Goal: Use online tool/utility: Use online tool/utility

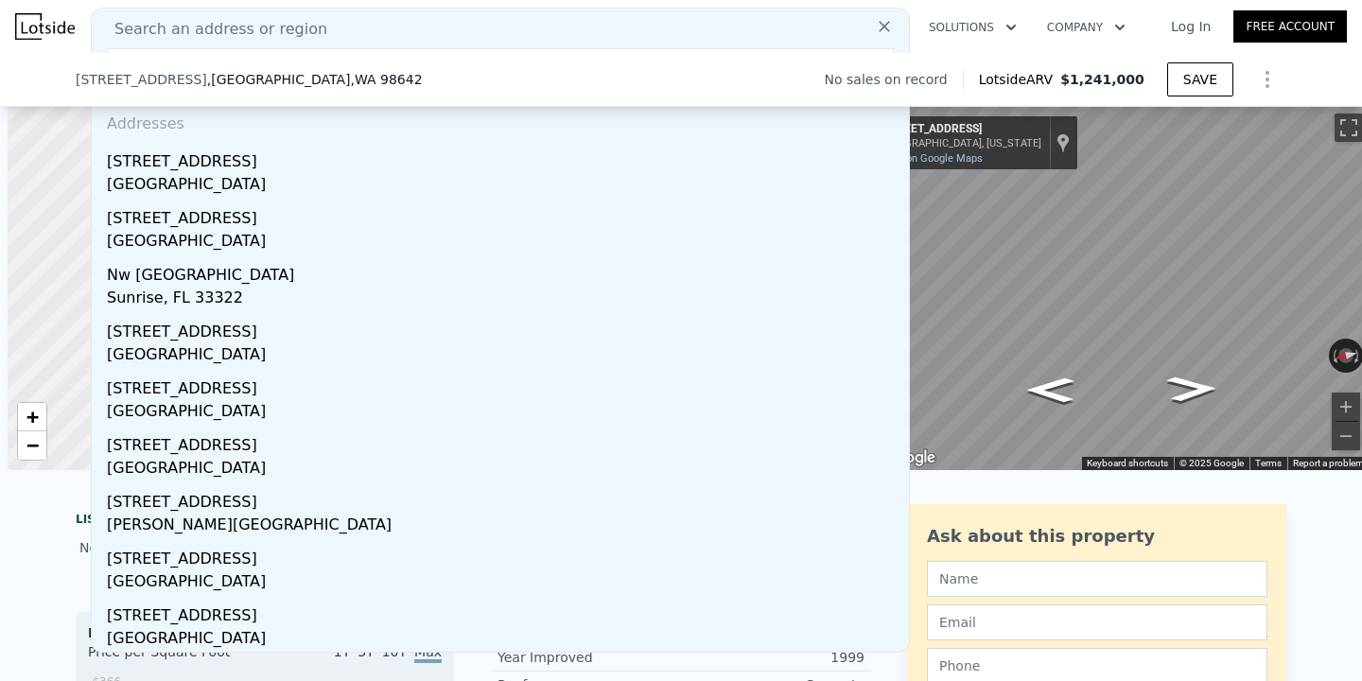
scroll to position [0, 8]
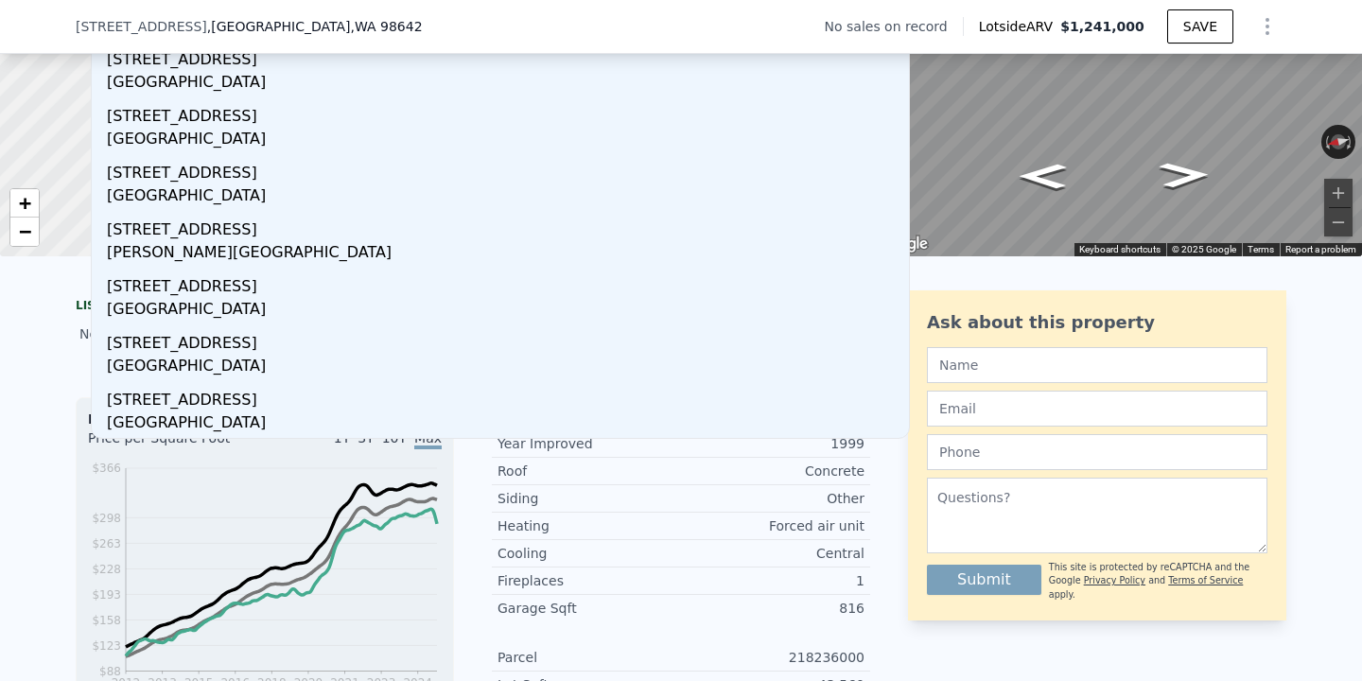
click at [1113, 301] on div "Ask about this property Submit This site is protected by reCAPTCHA and the Goog…" at bounding box center [1097, 455] width 378 height 330
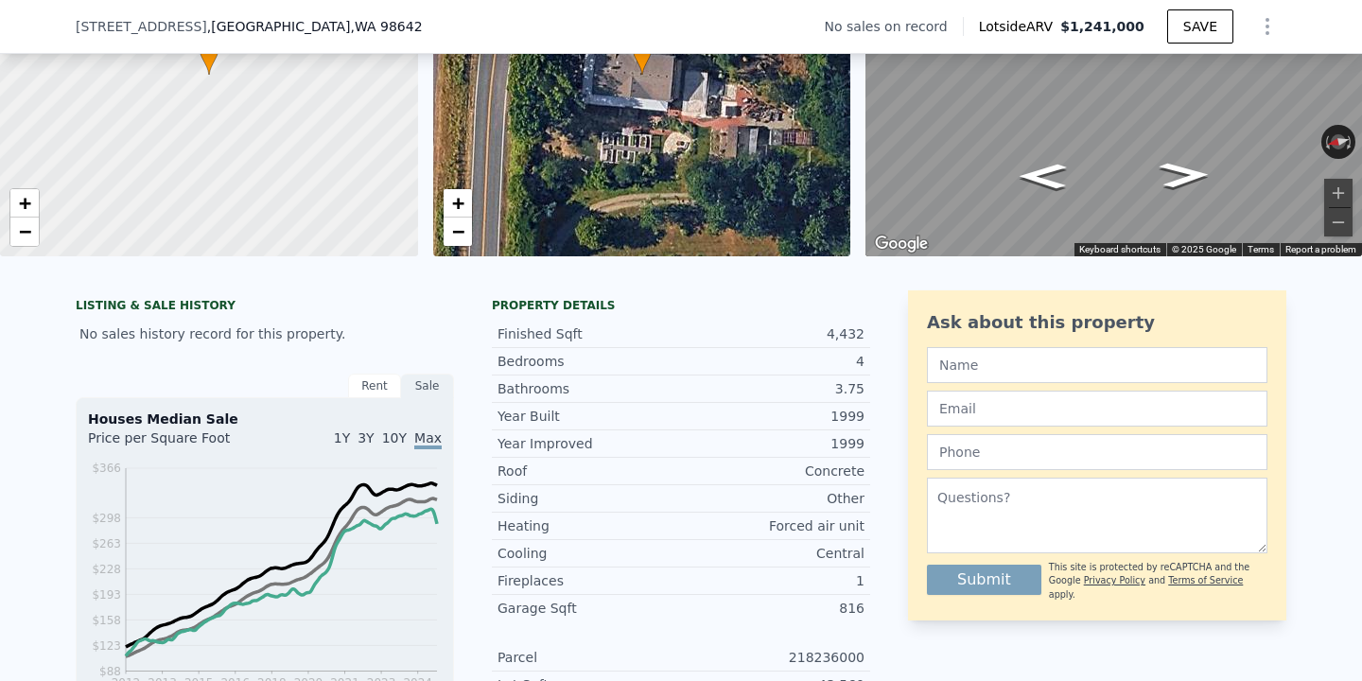
scroll to position [0, 0]
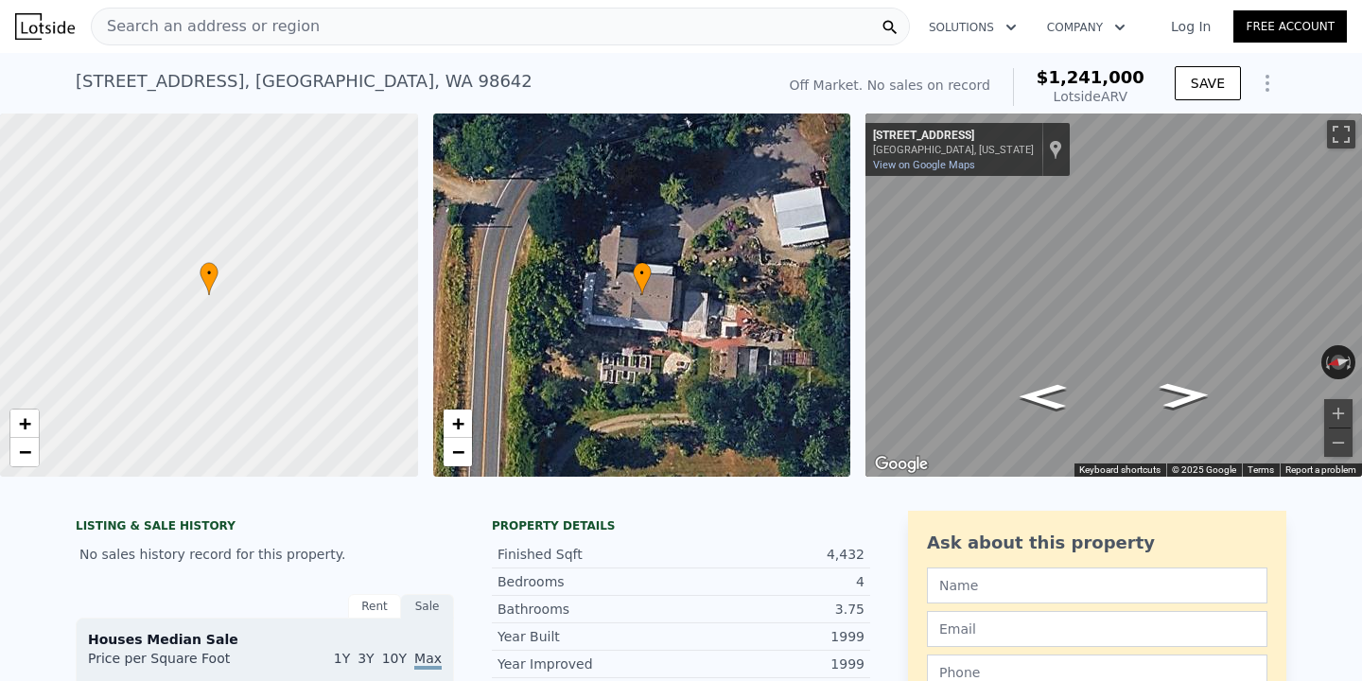
click at [494, 30] on div "Search an address or region" at bounding box center [500, 27] width 819 height 38
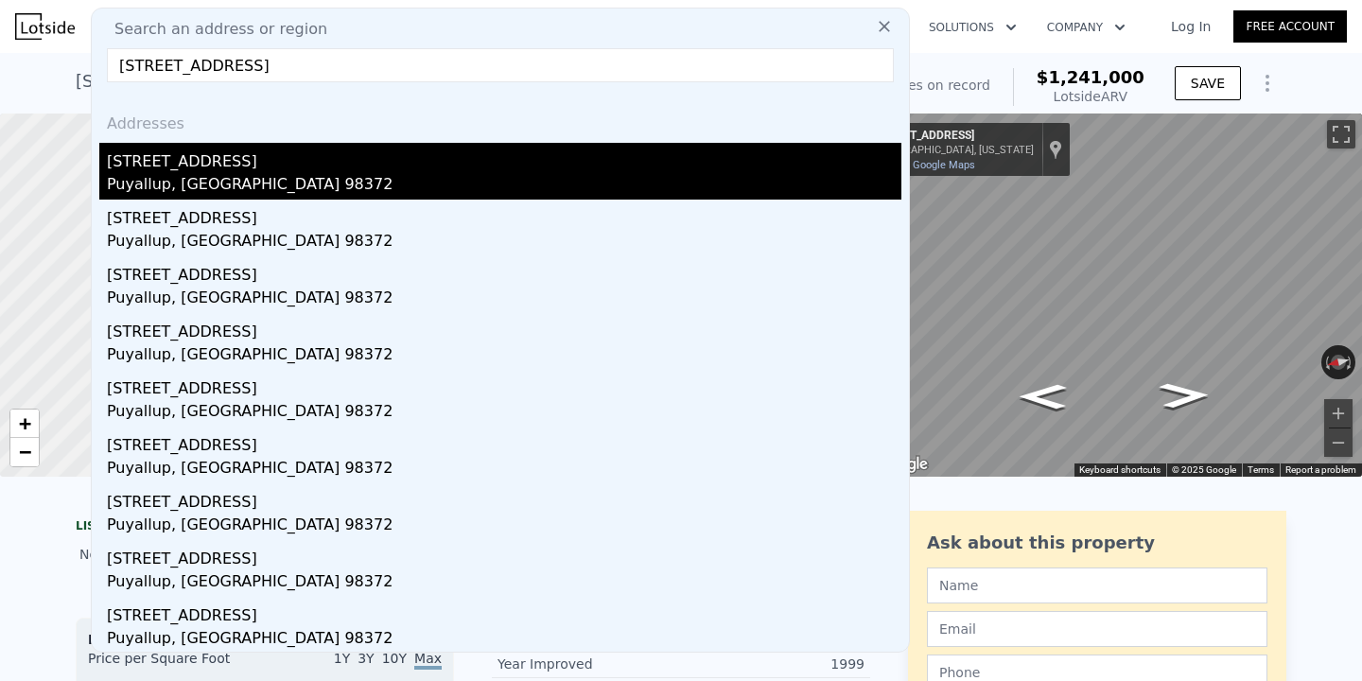
type input "[STREET_ADDRESS]"
click at [389, 150] on div "[STREET_ADDRESS]" at bounding box center [504, 158] width 795 height 30
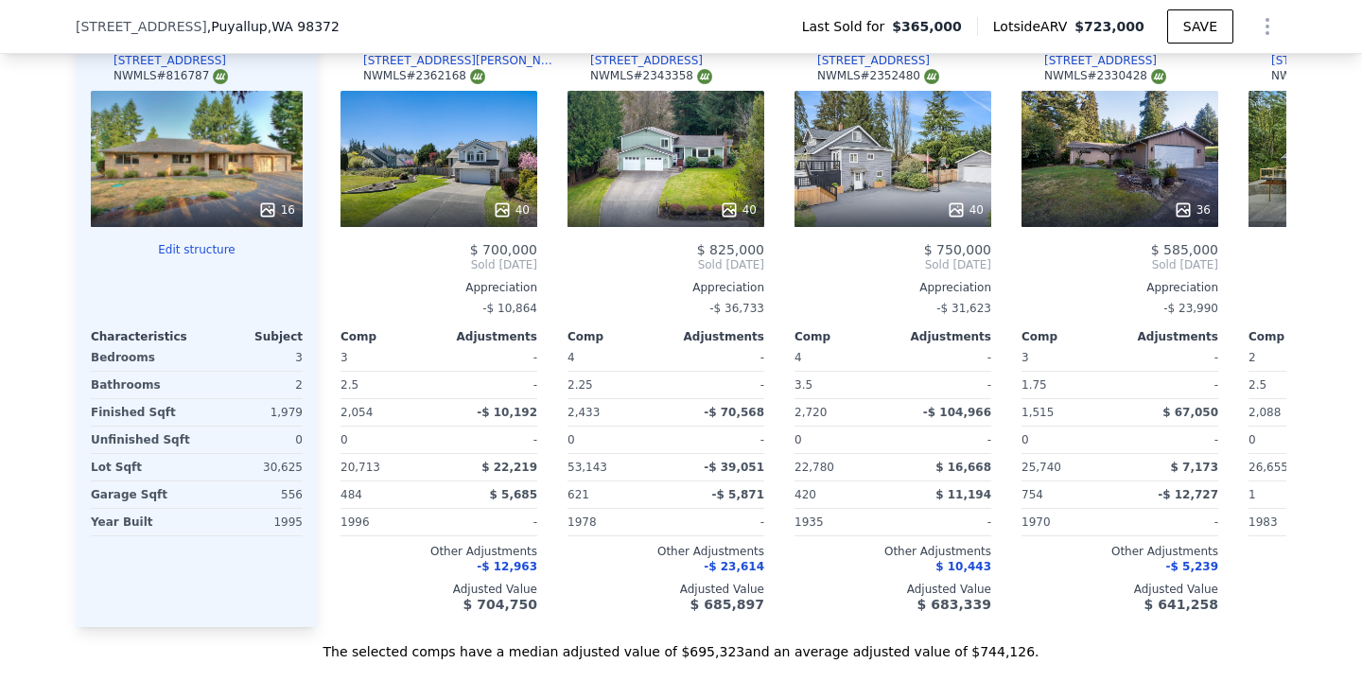
scroll to position [2290, 0]
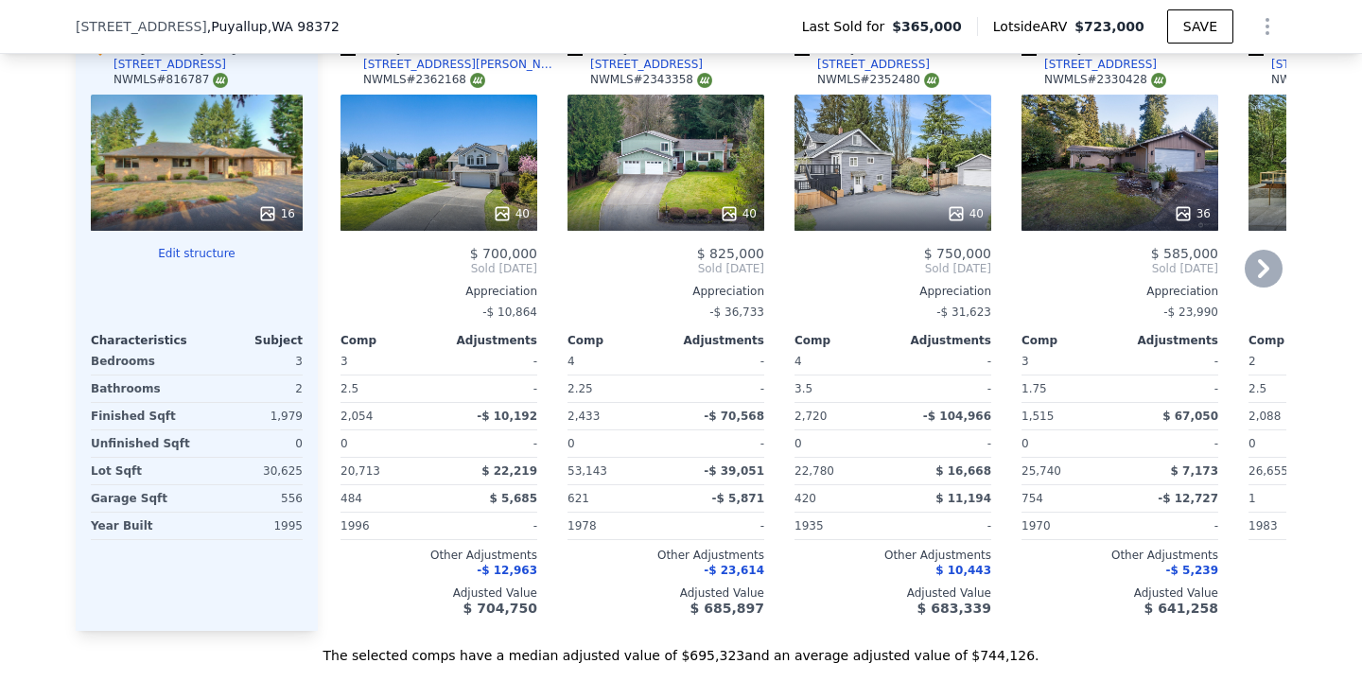
click at [1259, 268] on icon at bounding box center [1264, 269] width 38 height 38
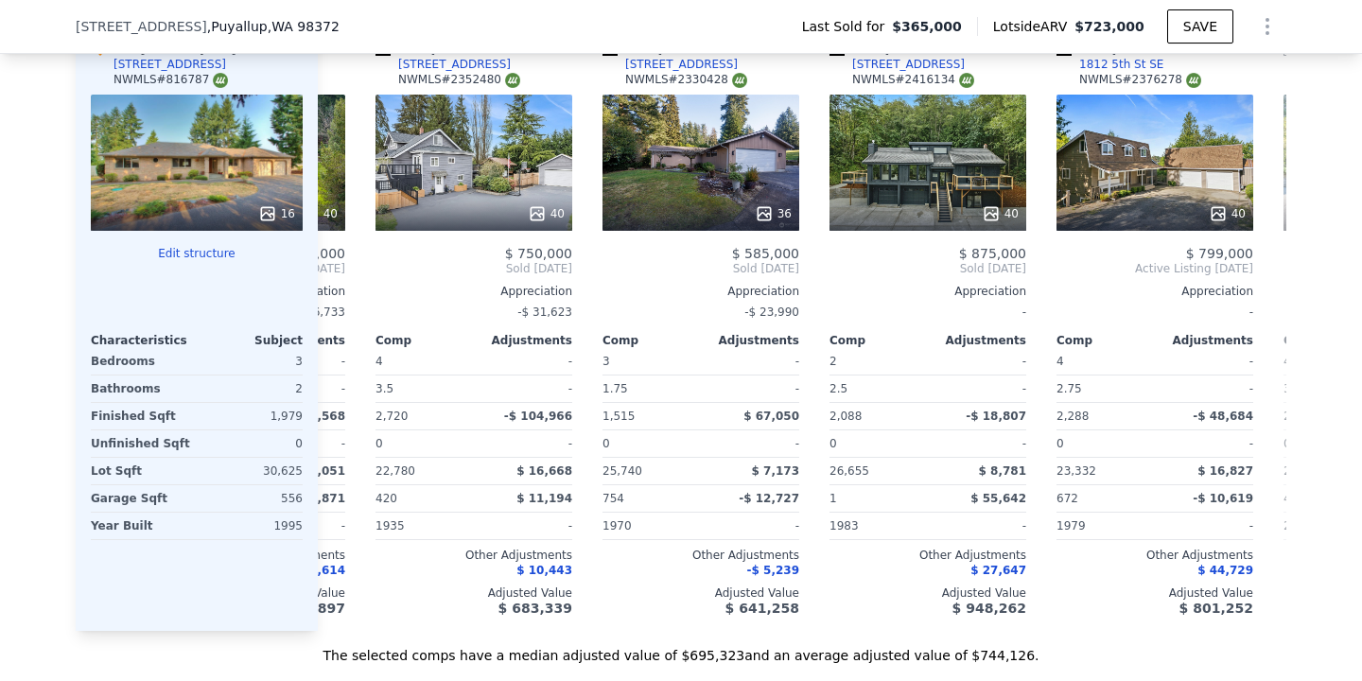
scroll to position [0, 454]
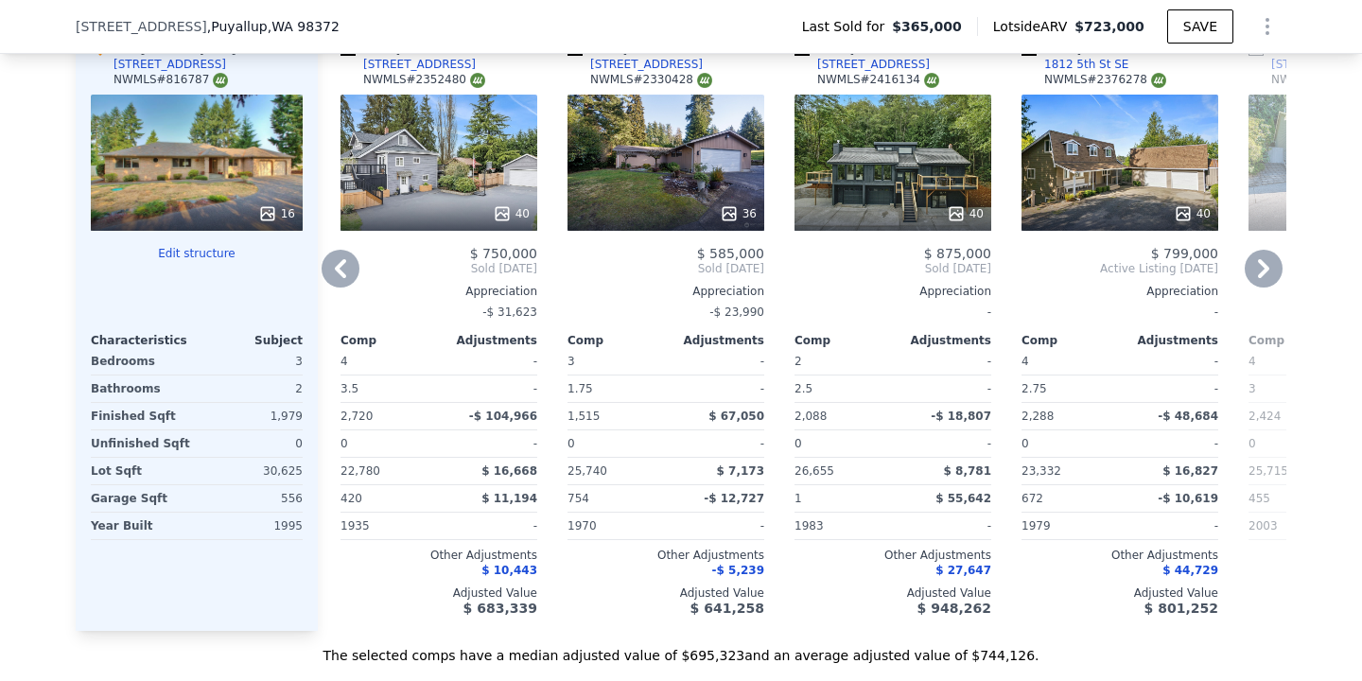
click at [1256, 265] on icon at bounding box center [1264, 269] width 38 height 38
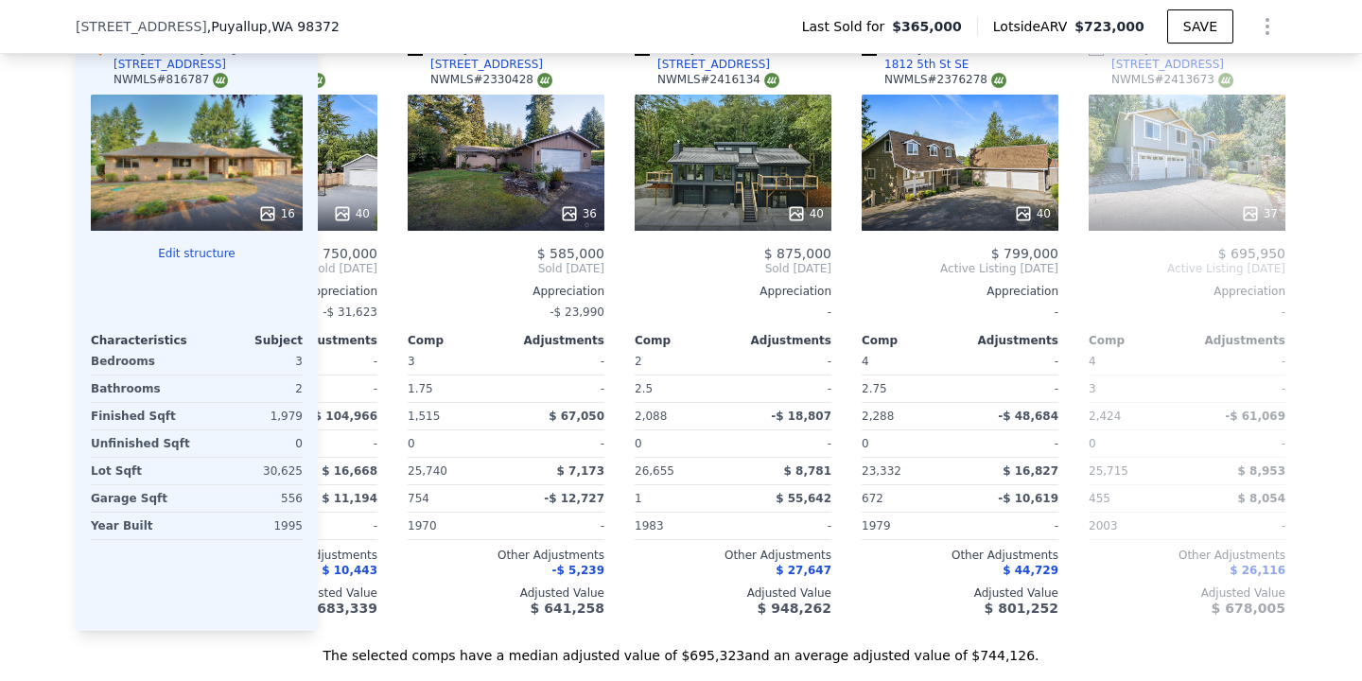
scroll to position [0, 666]
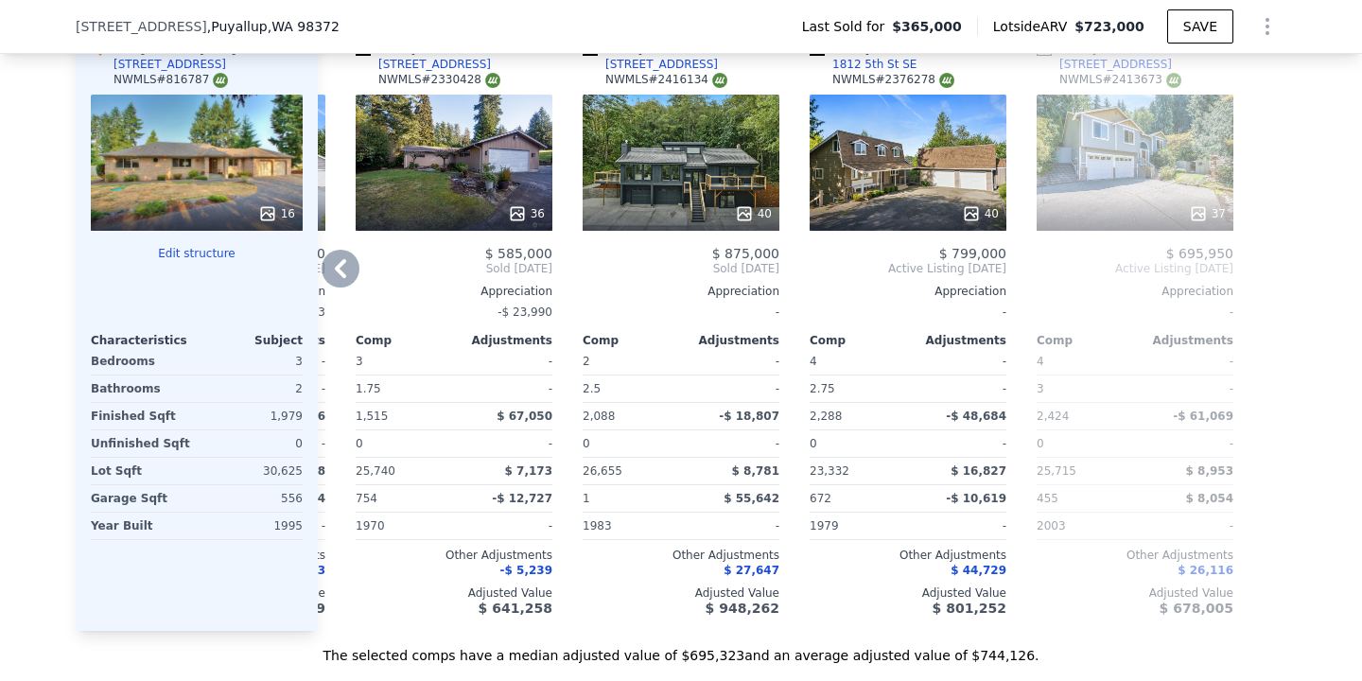
click at [340, 268] on icon at bounding box center [341, 269] width 38 height 38
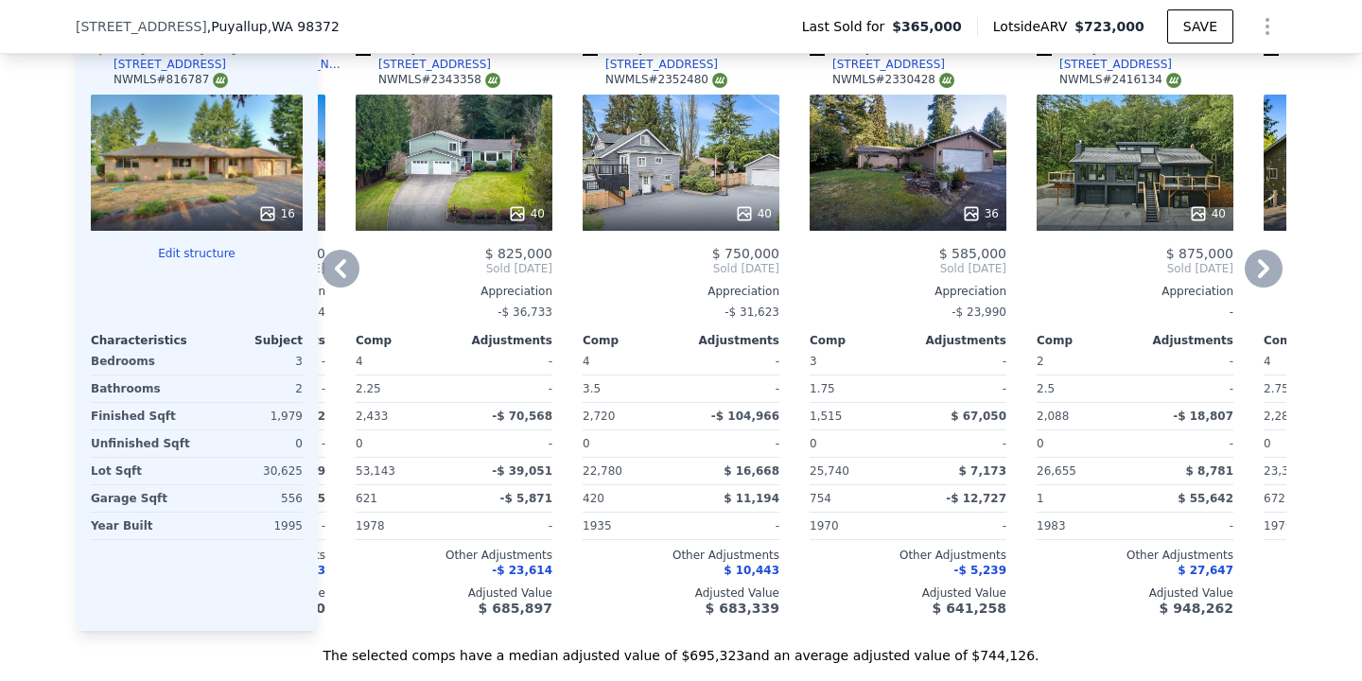
click at [341, 268] on icon at bounding box center [341, 269] width 38 height 38
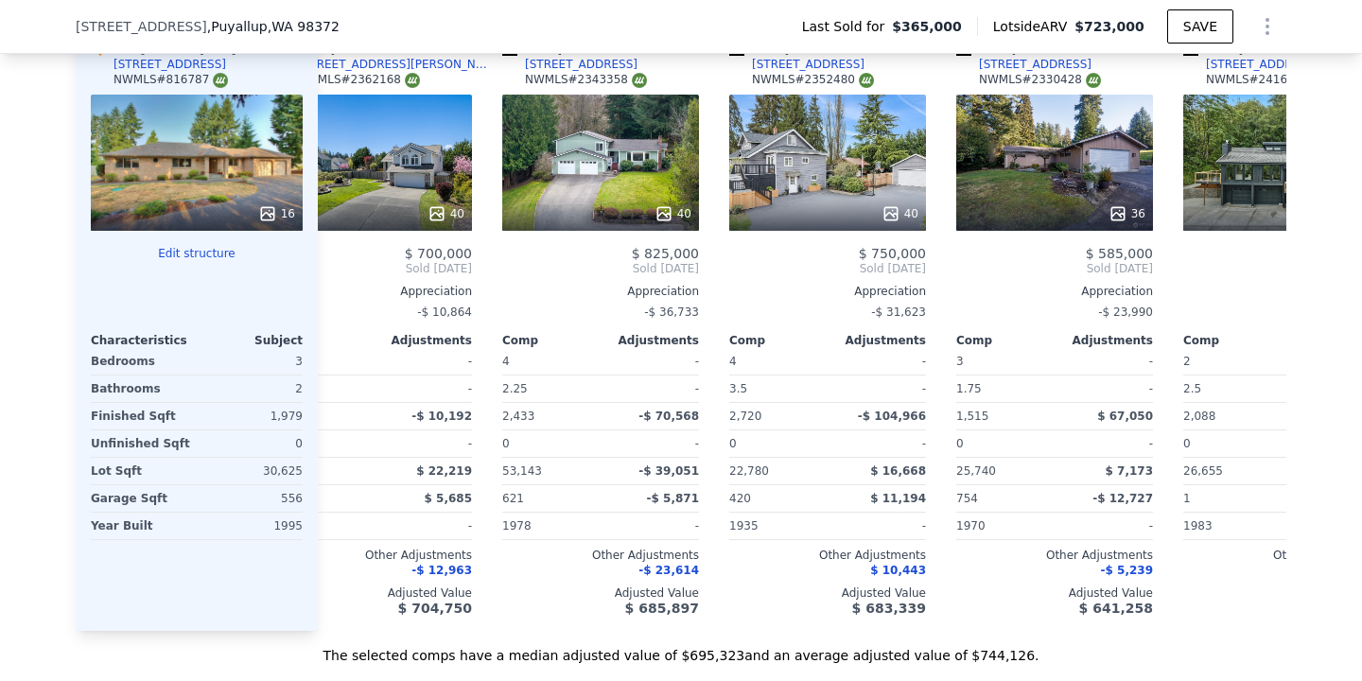
scroll to position [0, 0]
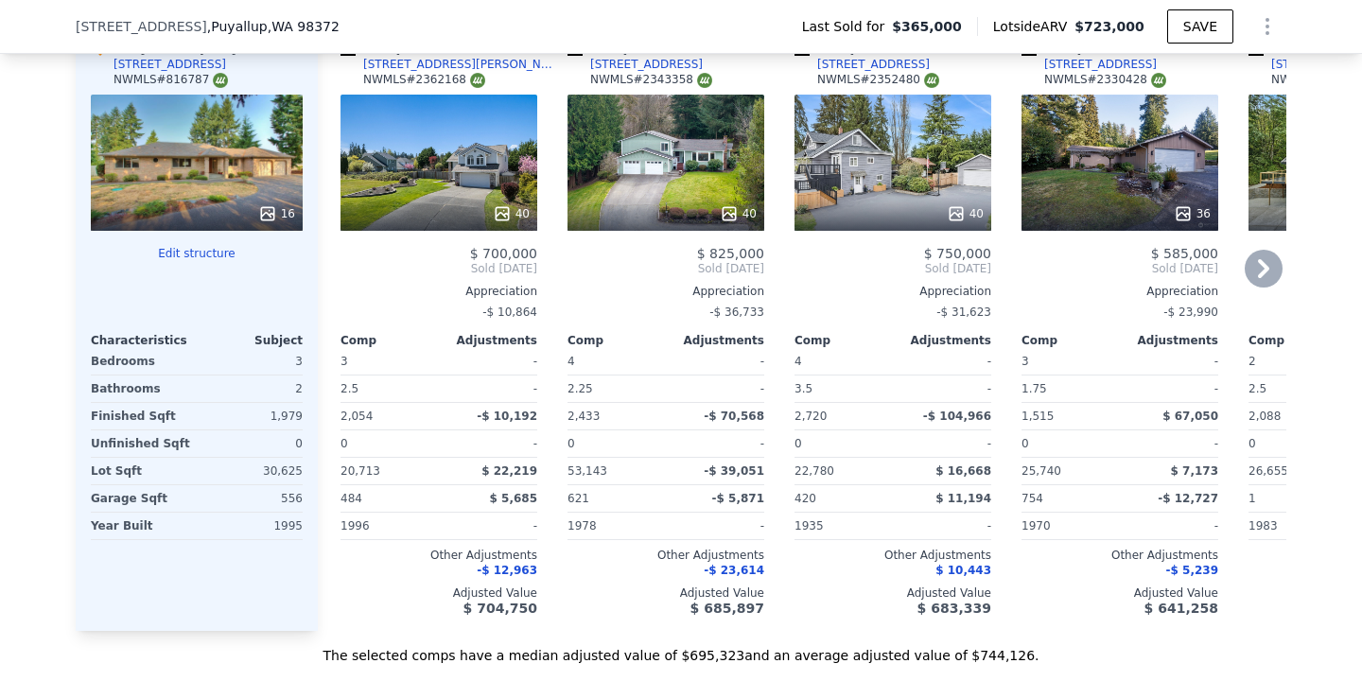
click at [1261, 261] on icon at bounding box center [1263, 268] width 11 height 19
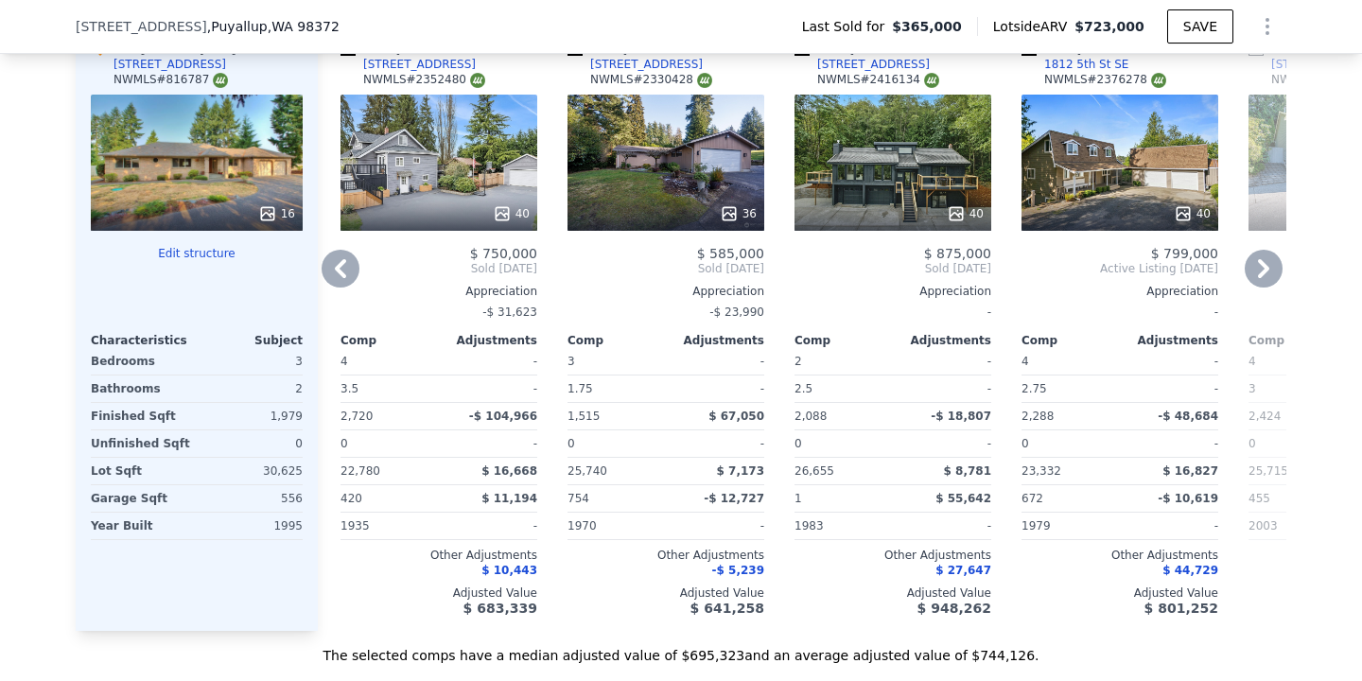
click at [1261, 261] on icon at bounding box center [1263, 268] width 11 height 19
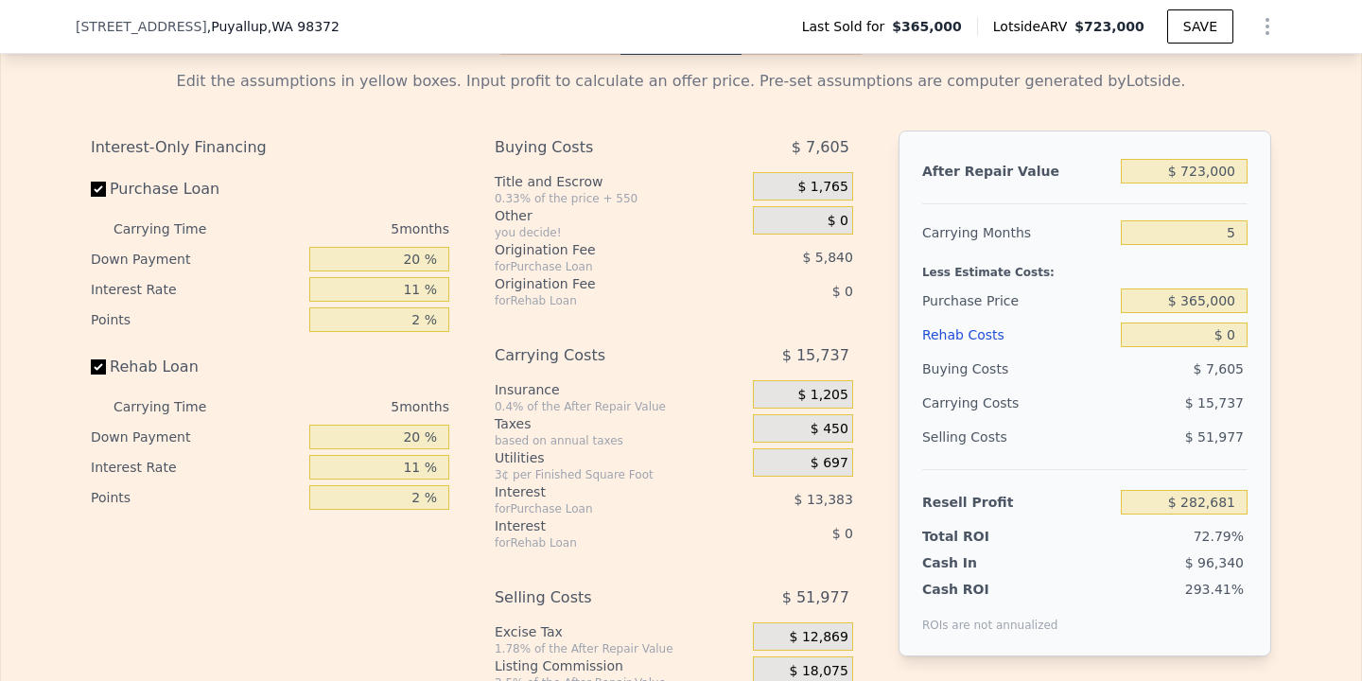
scroll to position [2853, 0]
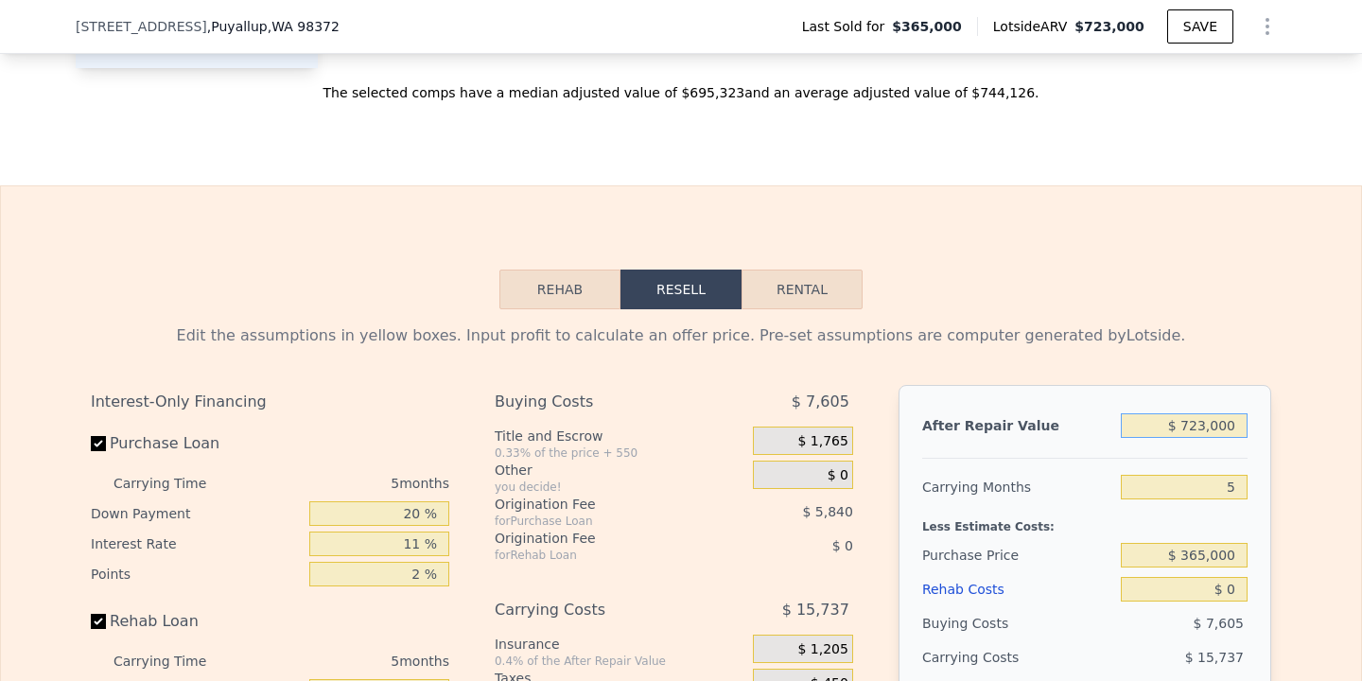
click at [1207, 426] on input "$ 723,000" at bounding box center [1184, 425] width 127 height 25
type input "$ 7,000"
type input "-$ 381,197"
type input "$ 000"
type input "-$ 387,687"
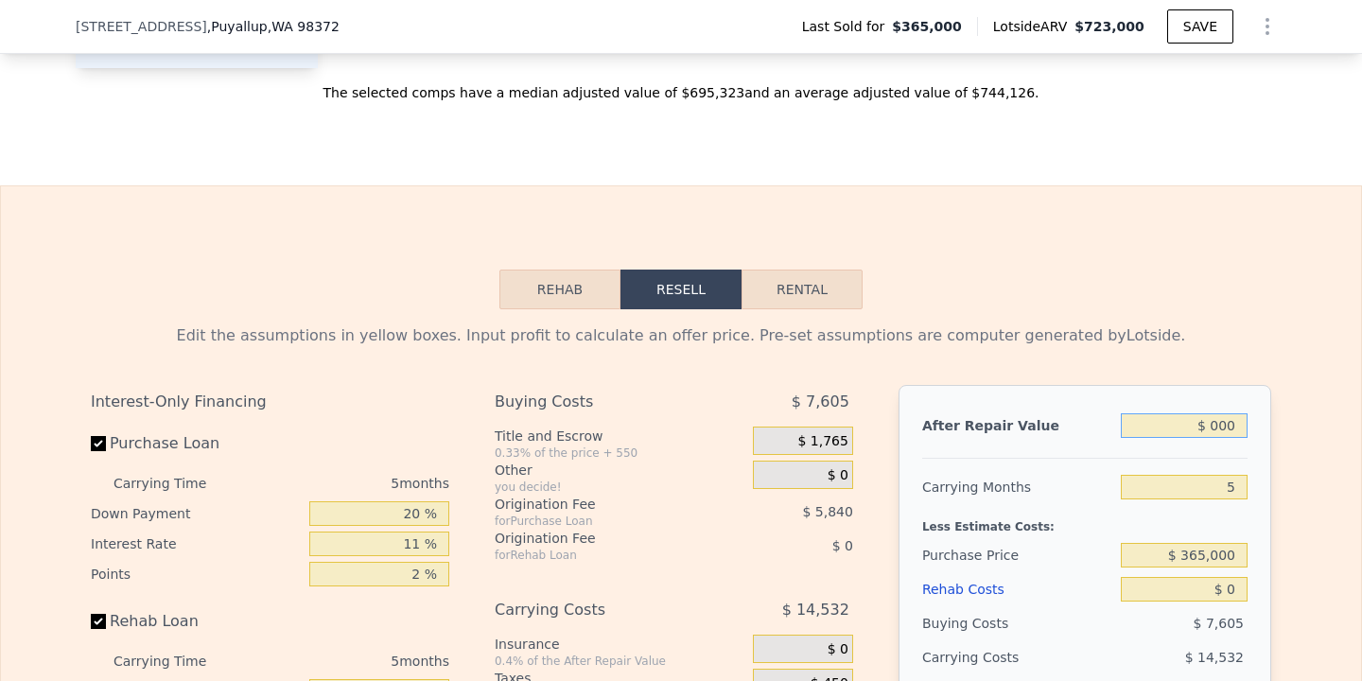
type input "$ 5,000"
type input "-$ 383,051"
type input "$ 57,000"
type input "-$ 334,837"
type input "$ 576,000"
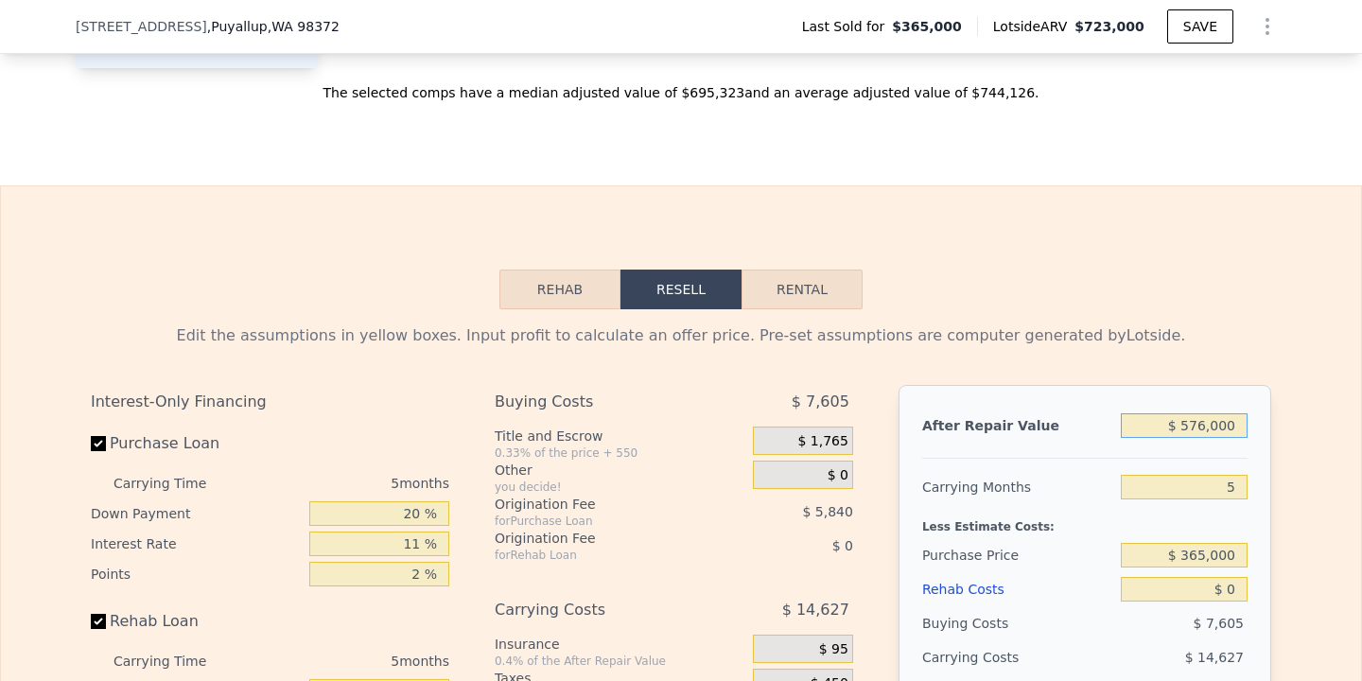
type input "$ 146,382"
type input "$ 57,000"
type input "-$ 334,837"
type input "$ 5,000"
type input "-$ 383,051"
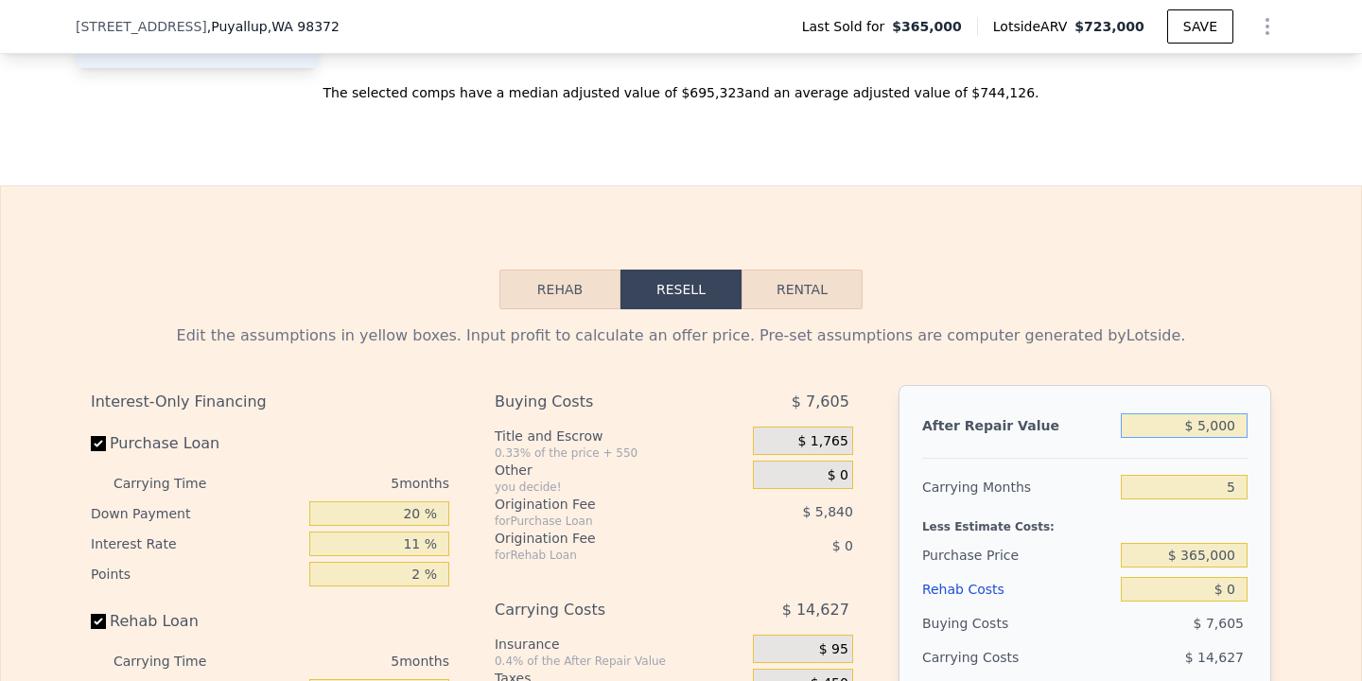
type input "$ 000"
type input "-$ 387,687"
type input "$ 6,000"
type input "-$ 382,124"
type input "$ 67,000"
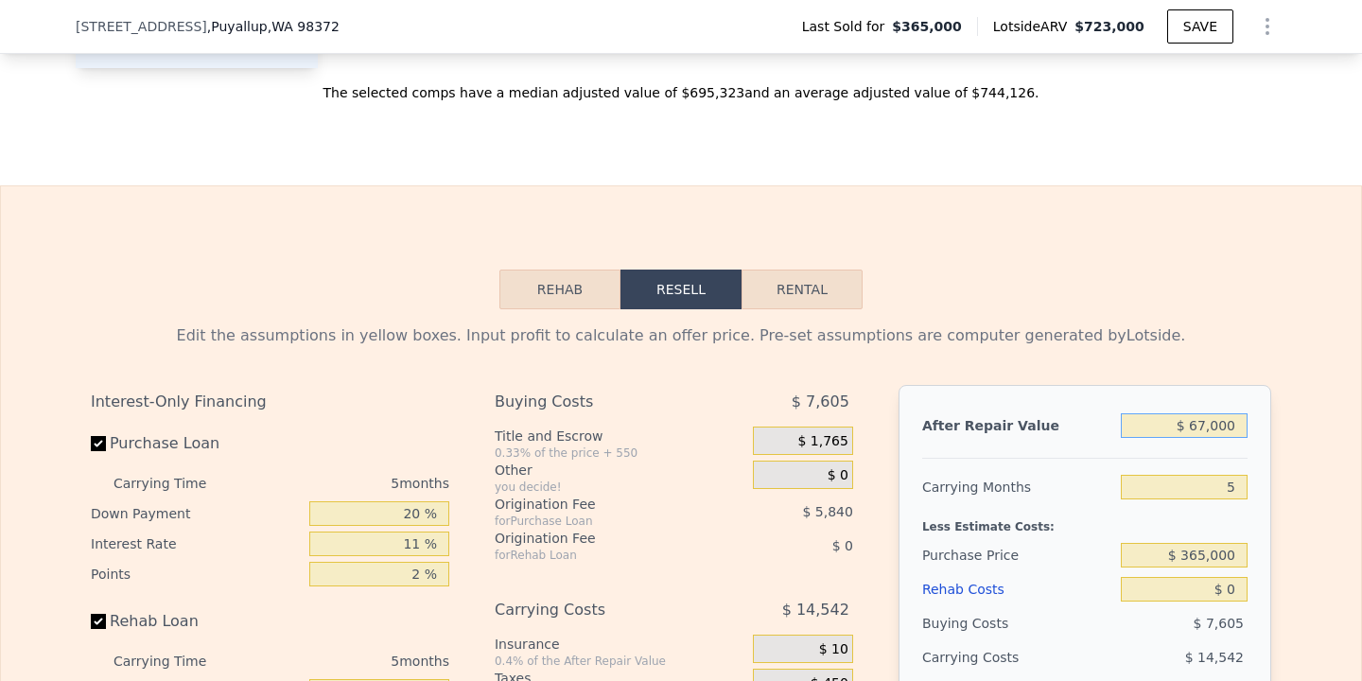
type input "-$ 325,565"
type input "$ 675,000"
type input "$ 238,175"
type input "$ 675,000"
click at [1233, 504] on div "Less Estimate Costs:" at bounding box center [1084, 521] width 325 height 34
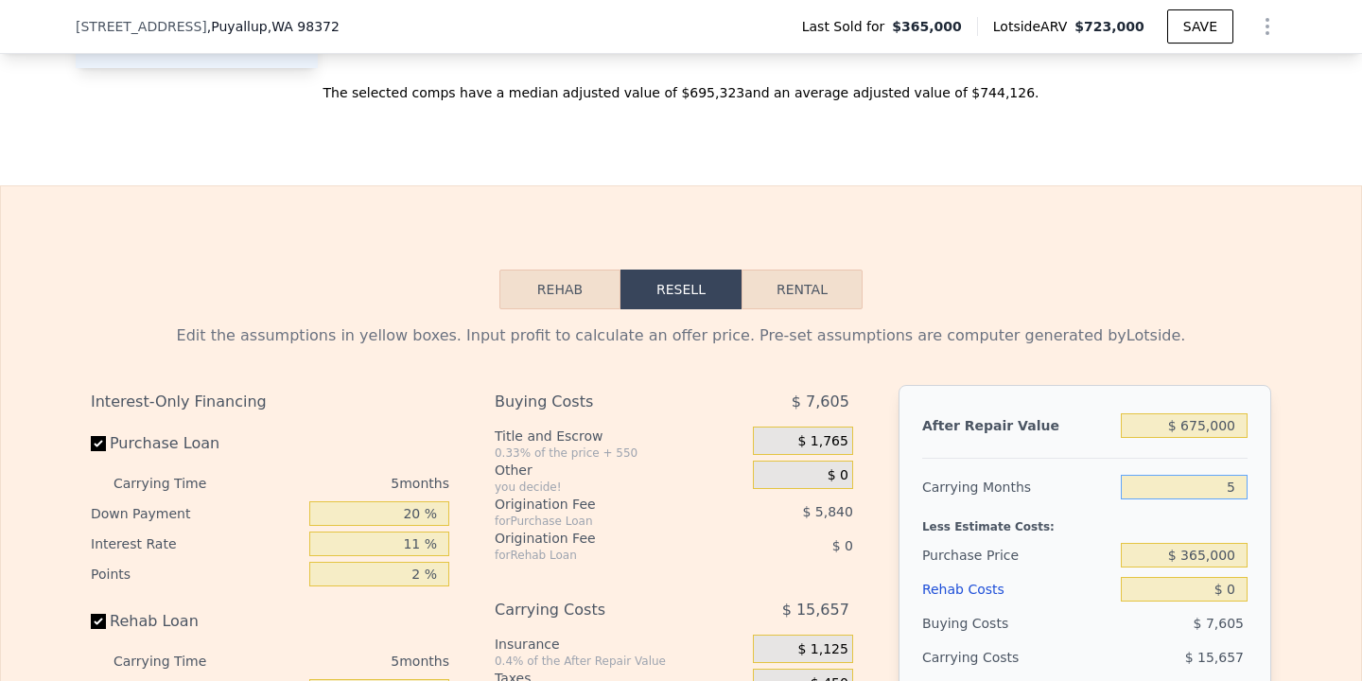
click at [1240, 480] on input "5" at bounding box center [1184, 487] width 127 height 25
type input "3"
type input "$ 244,438"
type input "3"
click at [1206, 558] on input "$ 365,000" at bounding box center [1184, 555] width 127 height 25
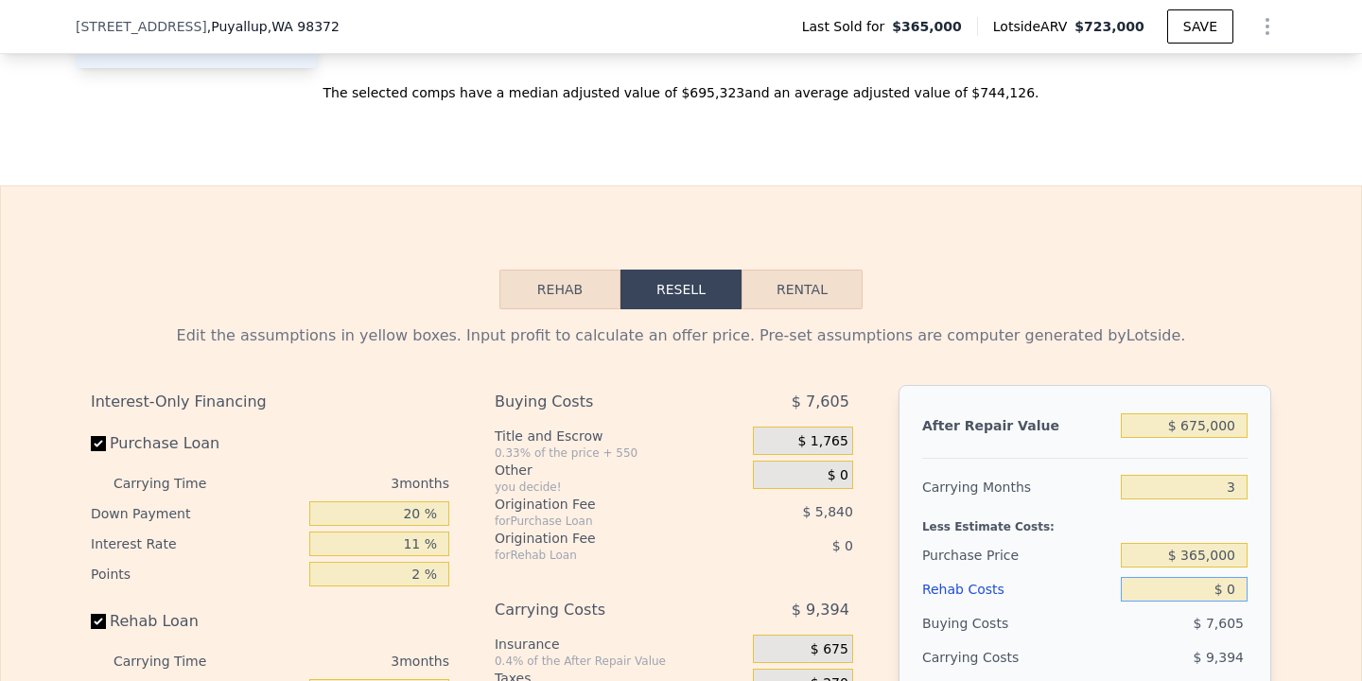
click at [1241, 583] on input "$ 0" at bounding box center [1184, 589] width 127 height 25
type input "$ 6"
type input "$ 244,432"
type input "$ 65"
type input "$ 244,372"
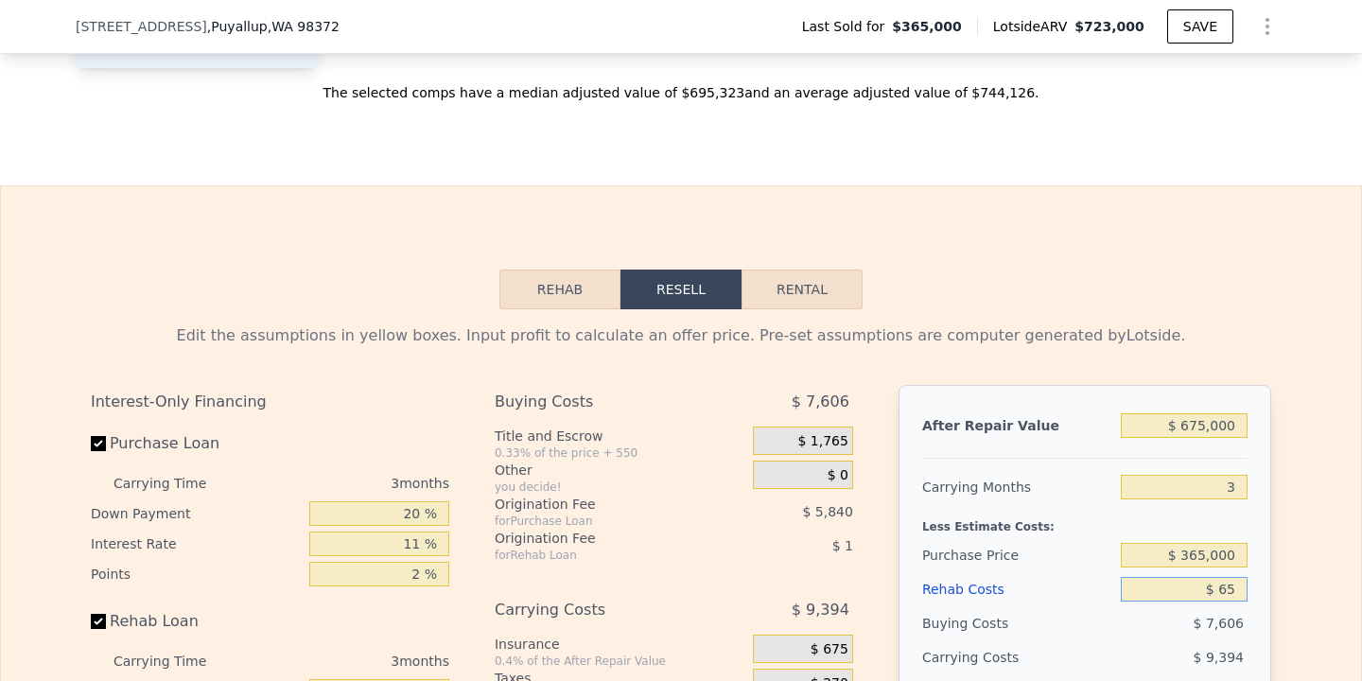
type input "$ 650"
type input "$ 243,763"
type input "$ 6,500"
type input "$ 237,690"
type input "$ 65,000"
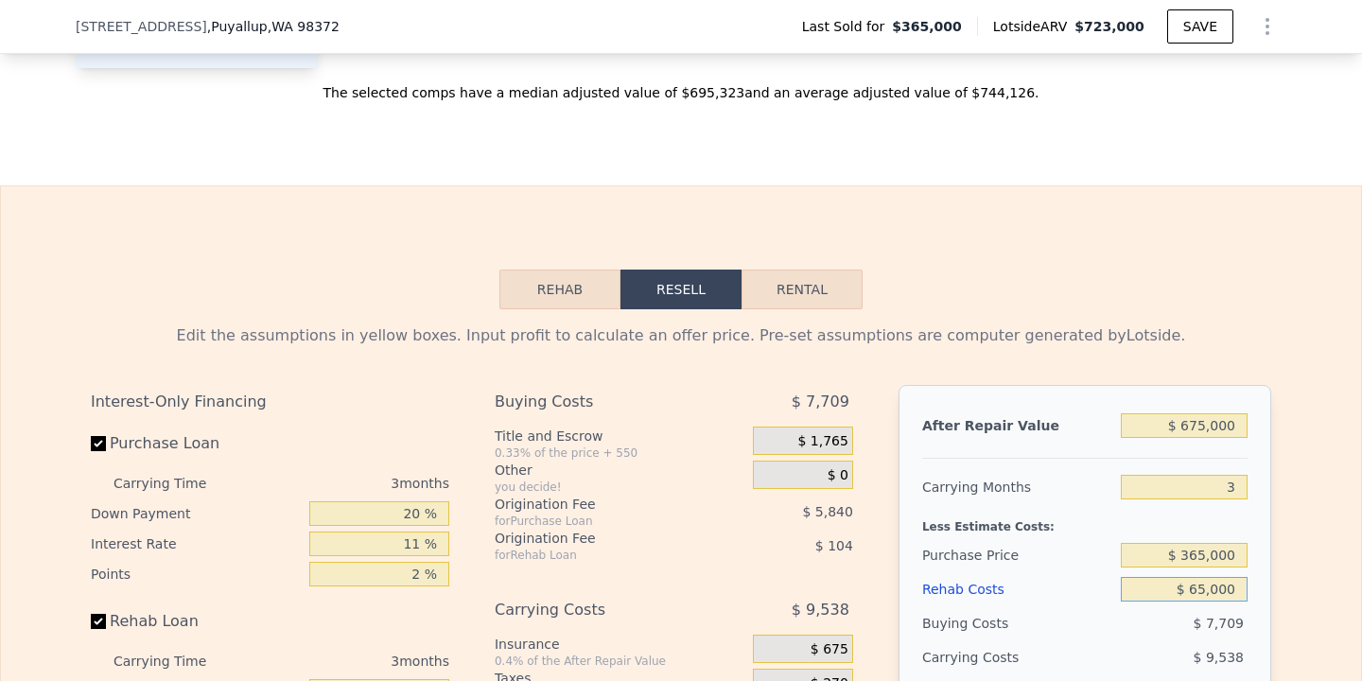
type input "$ 176,967"
type input "$ 6,500"
type input "$ 237,690"
type input "$ 650"
type input "$ 243,763"
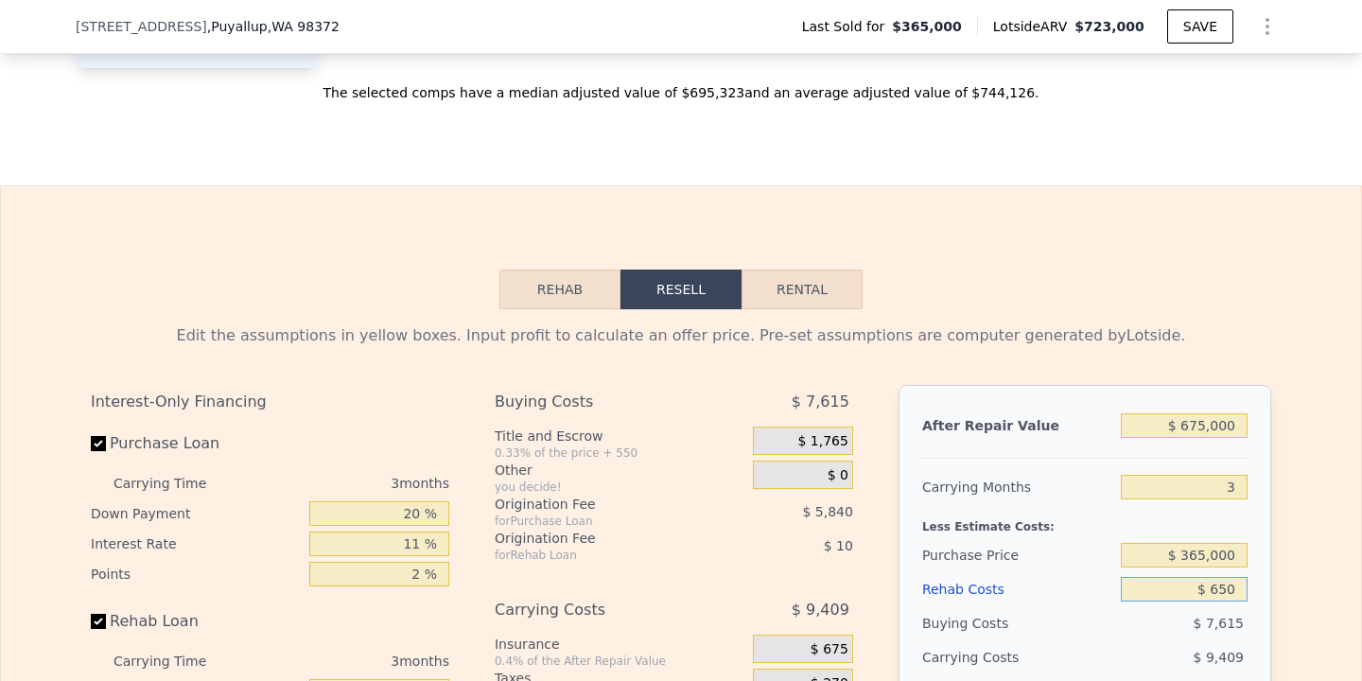
type input "$ 65"
type input "$ 244,372"
type input "$ 6"
type input "$ 244,432"
type input "$ 50"
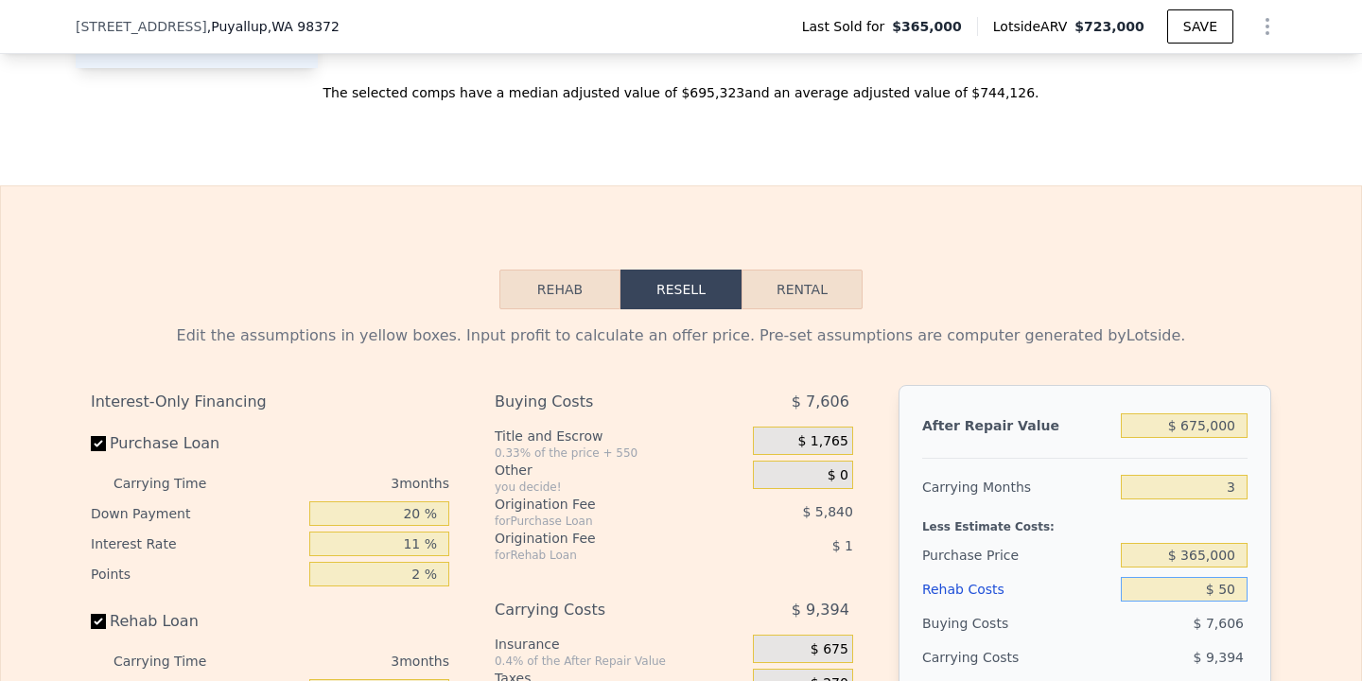
type input "$ 244,387"
type input "$ 500"
type input "$ 243,918"
type input "$ 5,000"
type input "$ 239,247"
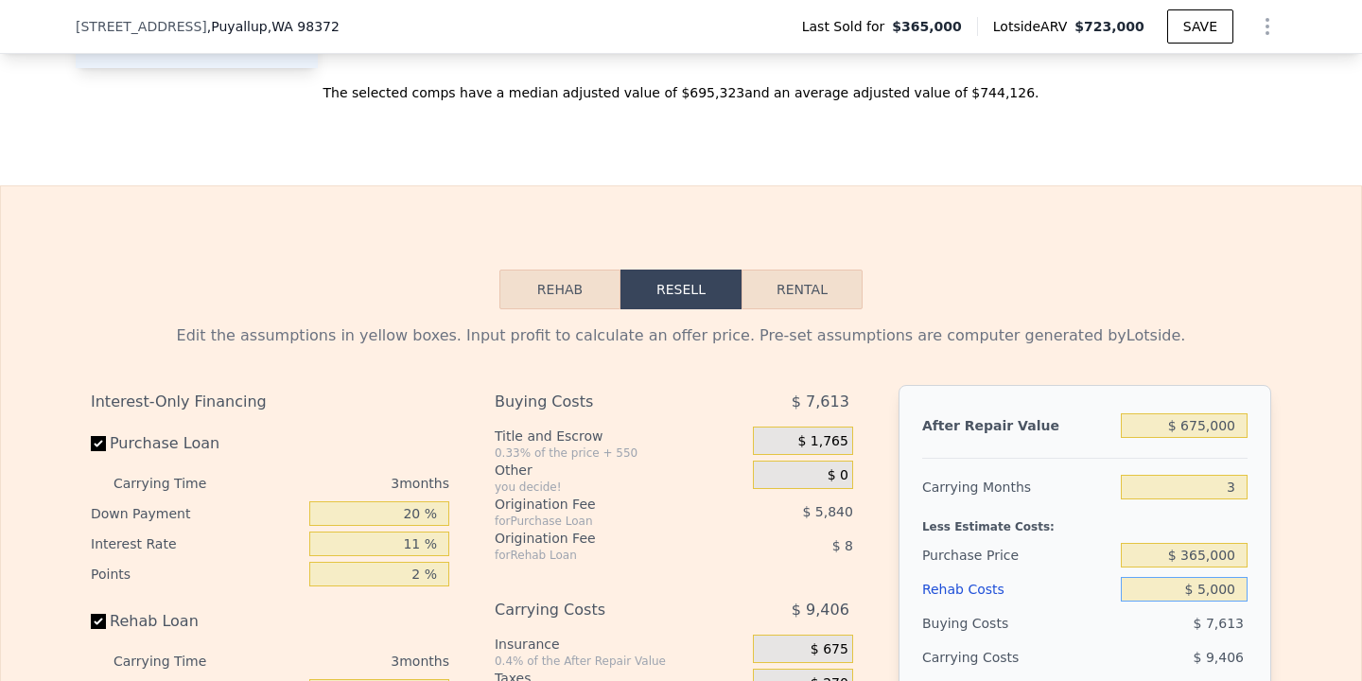
type input "$ 50,000"
type input "$ 192,537"
type input "$ 50,000"
click at [1351, 566] on div "Edit the assumptions in yellow boxes. Input profit to calculate an offer price.…" at bounding box center [681, 661] width 1360 height 704
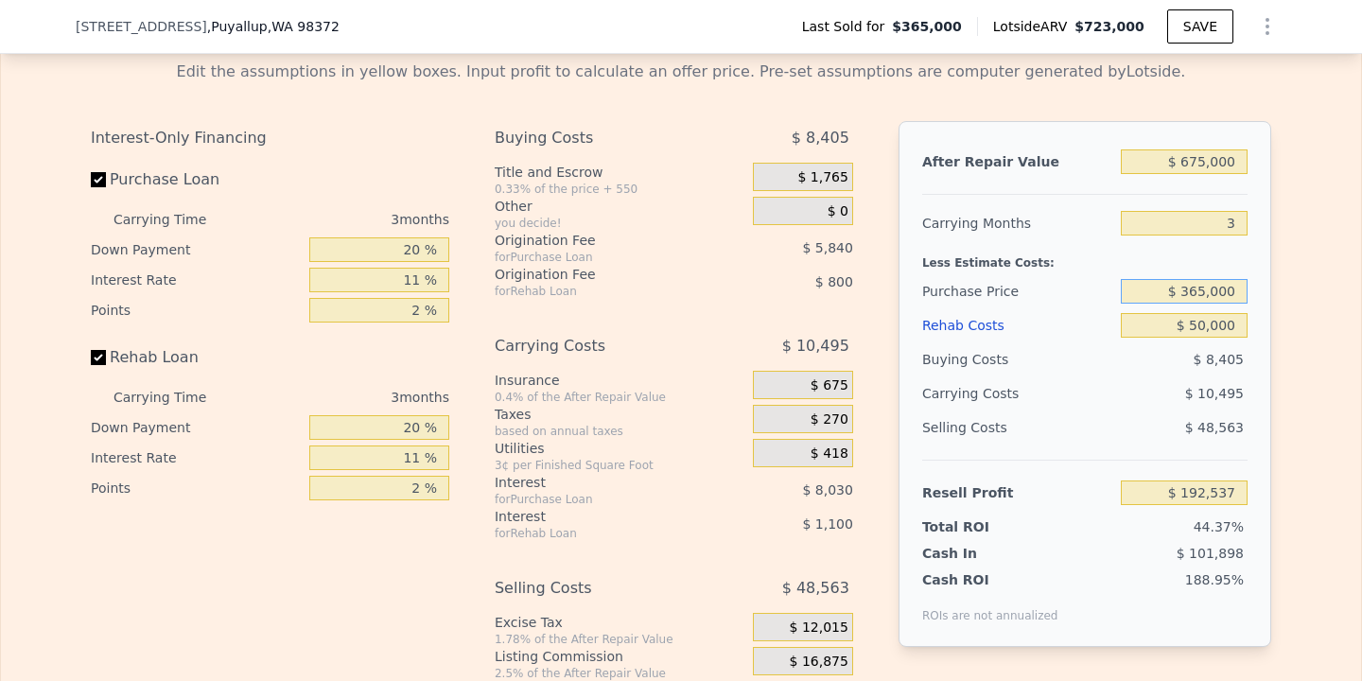
click at [1197, 289] on input "$ 365,000" at bounding box center [1184, 291] width 127 height 25
type input "$ 465,000"
click at [1305, 373] on div "Edit the assumptions in yellow boxes. Input profit to calculate an offer price.…" at bounding box center [681, 397] width 1360 height 704
type input "$ 88,405"
